Goal: Ask a question

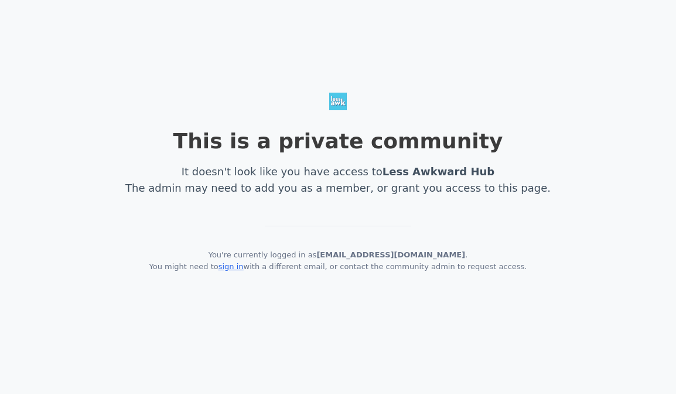
click at [241, 267] on link "sign in" at bounding box center [230, 266] width 25 height 9
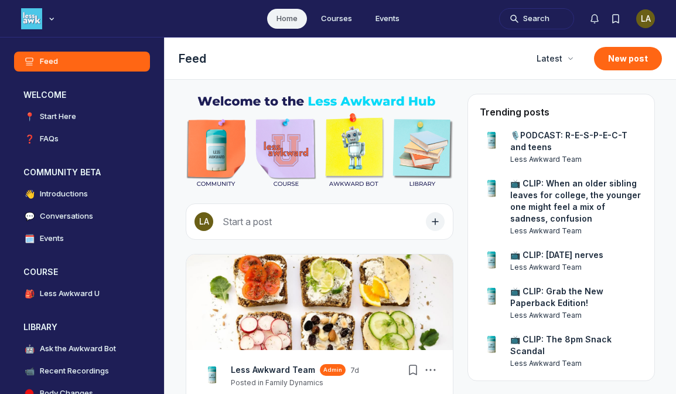
scroll to position [3085, 2243]
click at [78, 348] on h4 "Ask the Awkward Bot" at bounding box center [78, 349] width 76 height 12
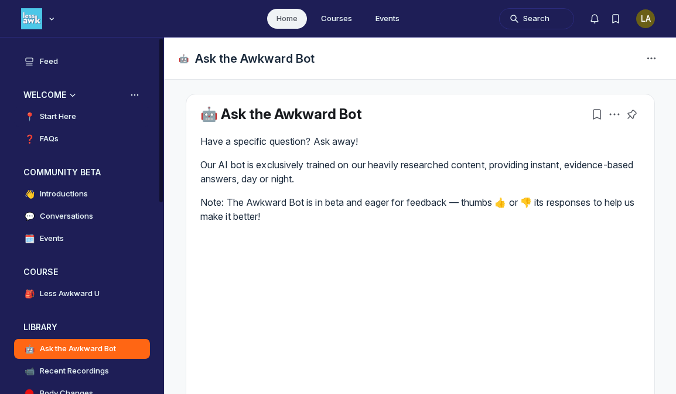
scroll to position [301, 0]
